Goal: Check status: Check status

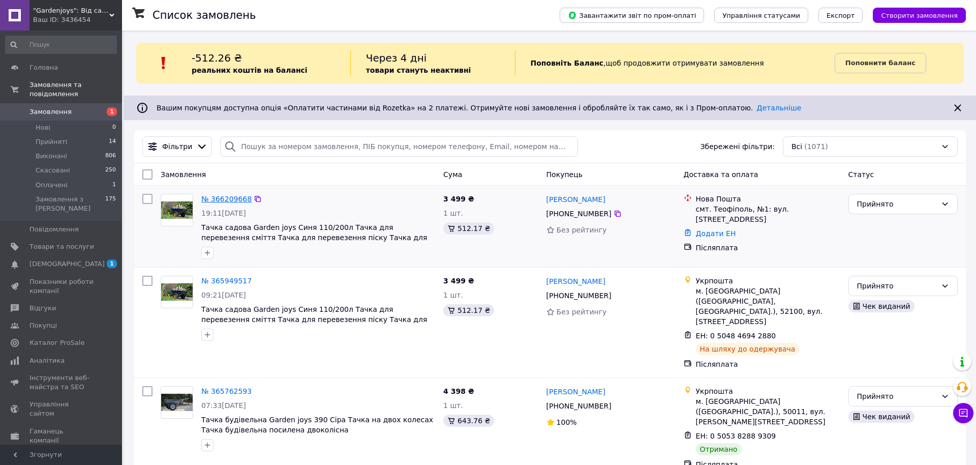
click at [230, 202] on link "№ 366209668" at bounding box center [226, 199] width 50 height 8
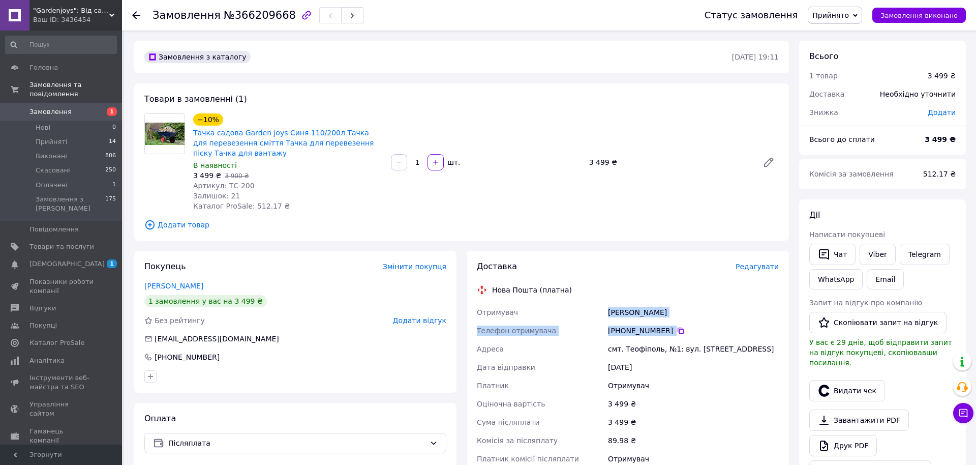
drag, startPoint x: 606, startPoint y: 317, endPoint x: 722, endPoint y: 325, distance: 116.2
click at [722, 325] on div "Отримувач [PERSON_NAME] Телефон отримувача [PHONE_NUMBER]   [GEOGRAPHIC_DATA] с…" at bounding box center [628, 385] width 306 height 165
drag, startPoint x: 603, startPoint y: 310, endPoint x: 677, endPoint y: 319, distance: 73.8
click at [677, 319] on div "Отримувач [PERSON_NAME] Телефон отримувача [PHONE_NUMBER]   [GEOGRAPHIC_DATA] с…" at bounding box center [628, 385] width 306 height 165
copy div "Отримувач [PERSON_NAME]"
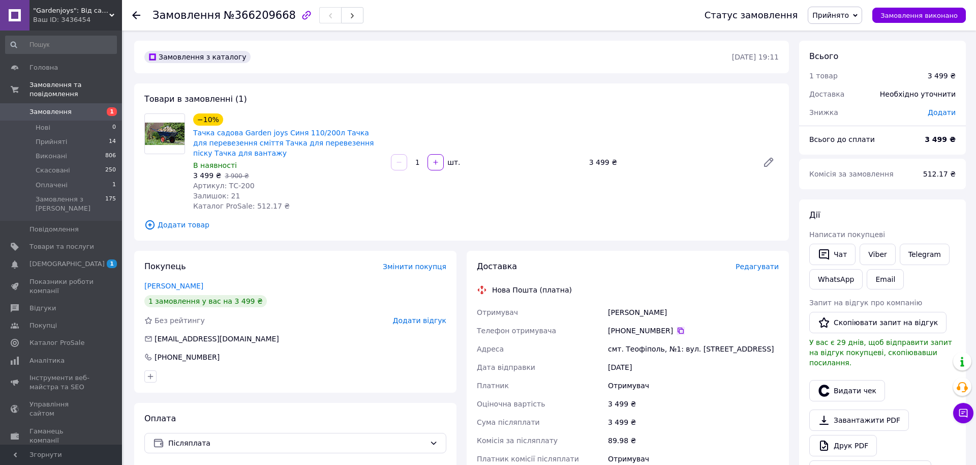
click at [677, 332] on icon at bounding box center [681, 330] width 8 height 8
drag, startPoint x: 607, startPoint y: 347, endPoint x: 755, endPoint y: 351, distance: 148.0
click at [755, 351] on div "смт. Теофіполь, №1: вул. [STREET_ADDRESS]" at bounding box center [693, 349] width 175 height 18
copy div "смт. Теофіполь, №1: вул. [STREET_ADDRESS]"
